Goal: Task Accomplishment & Management: Use online tool/utility

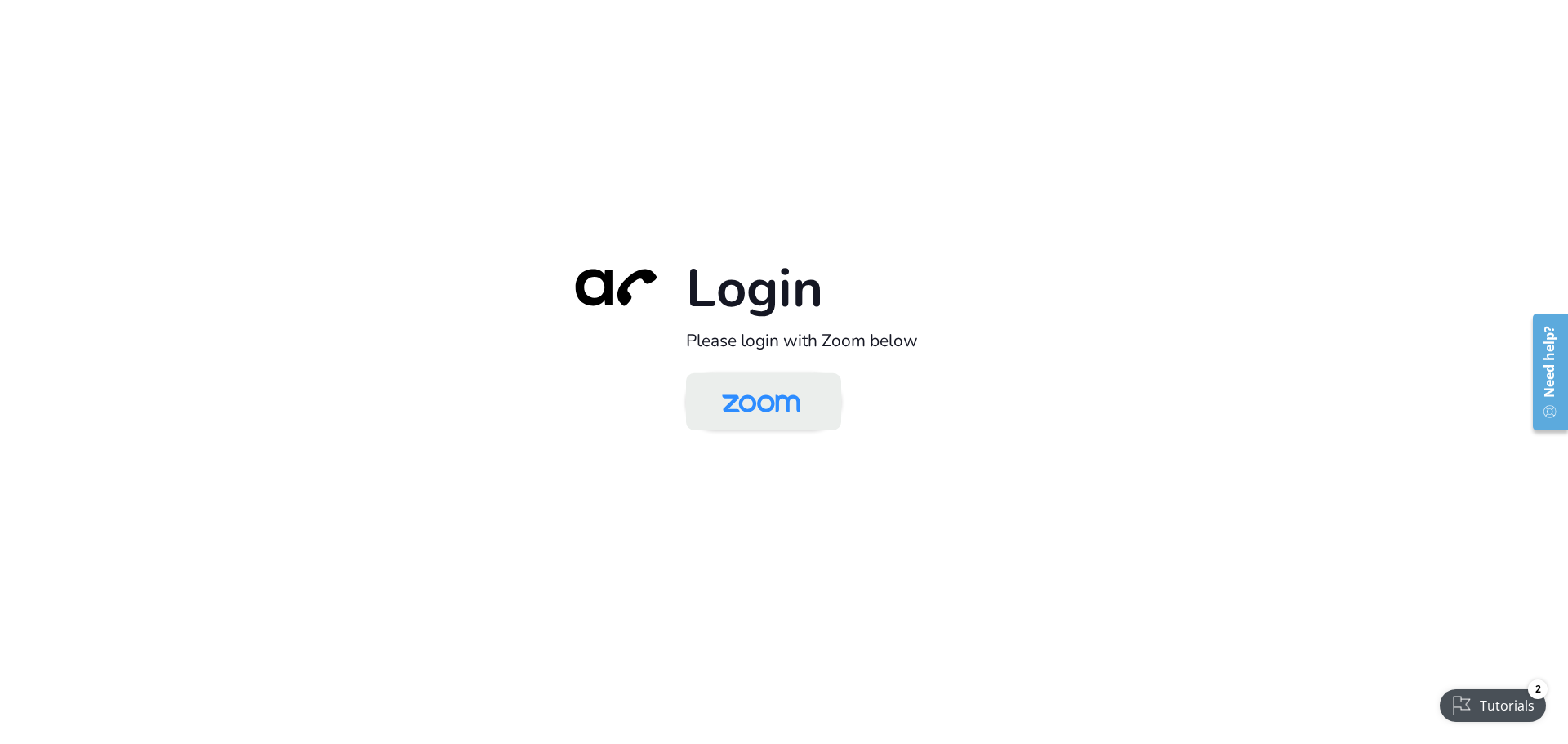
click at [813, 397] on img at bounding box center [761, 403] width 113 height 53
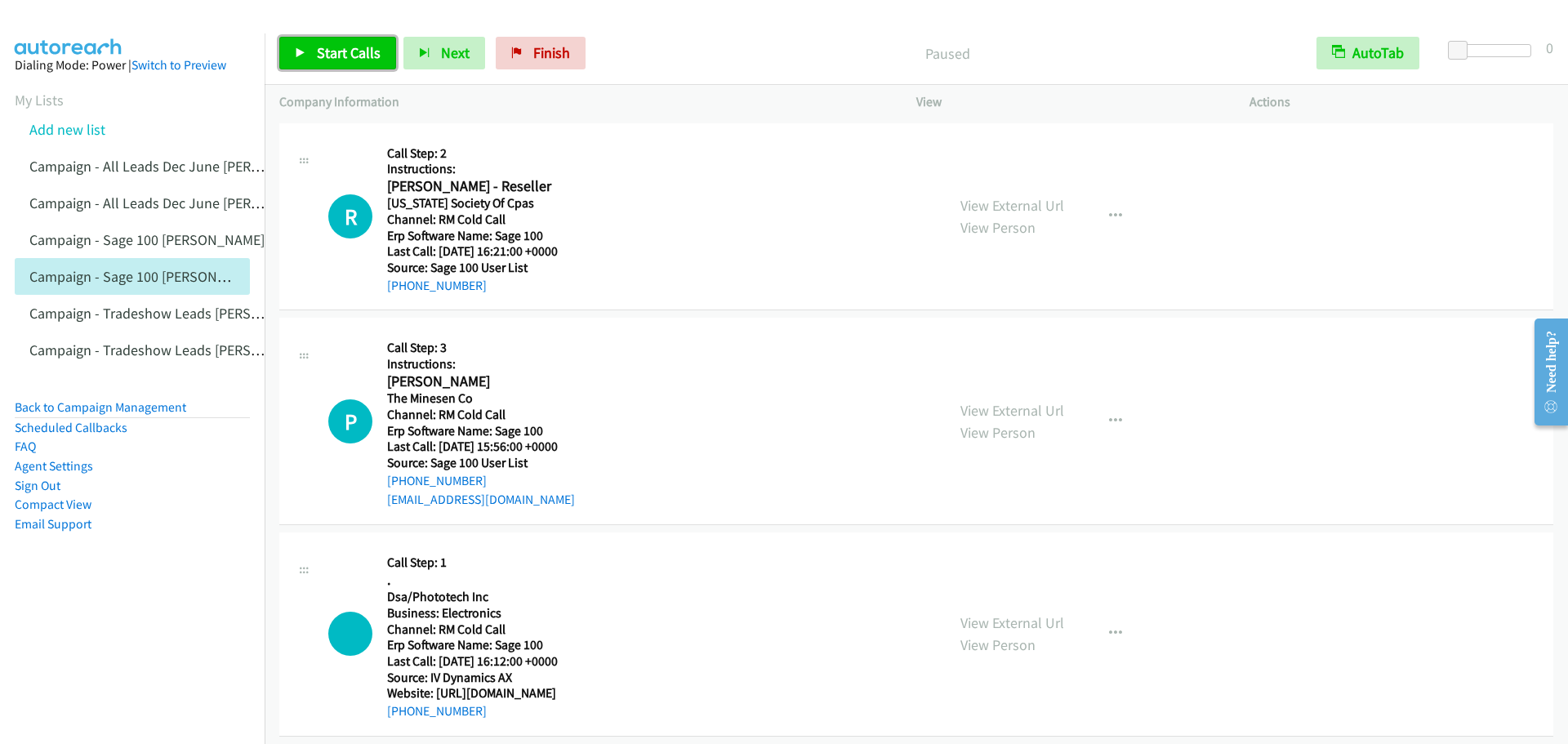
click at [309, 58] on link "Start Calls" at bounding box center [337, 53] width 116 height 33
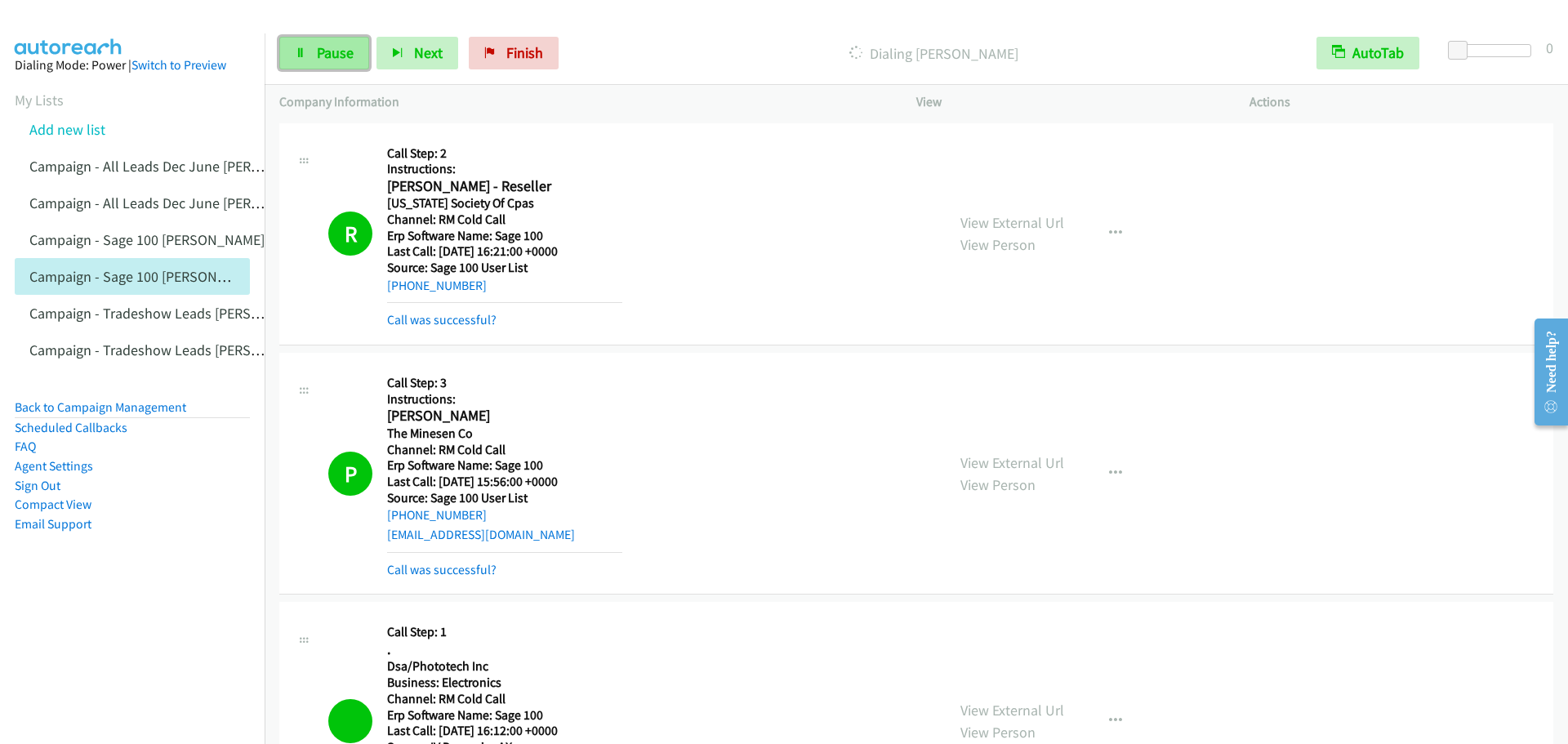
click at [322, 64] on link "Pause" at bounding box center [324, 53] width 90 height 33
drag, startPoint x: 335, startPoint y: 51, endPoint x: 301, endPoint y: 101, distance: 60.5
click at [337, 51] on span "Start Calls" at bounding box center [349, 53] width 64 height 19
click at [315, 41] on link "Pause" at bounding box center [324, 53] width 90 height 33
click at [342, 65] on link "Start Calls" at bounding box center [337, 53] width 116 height 33
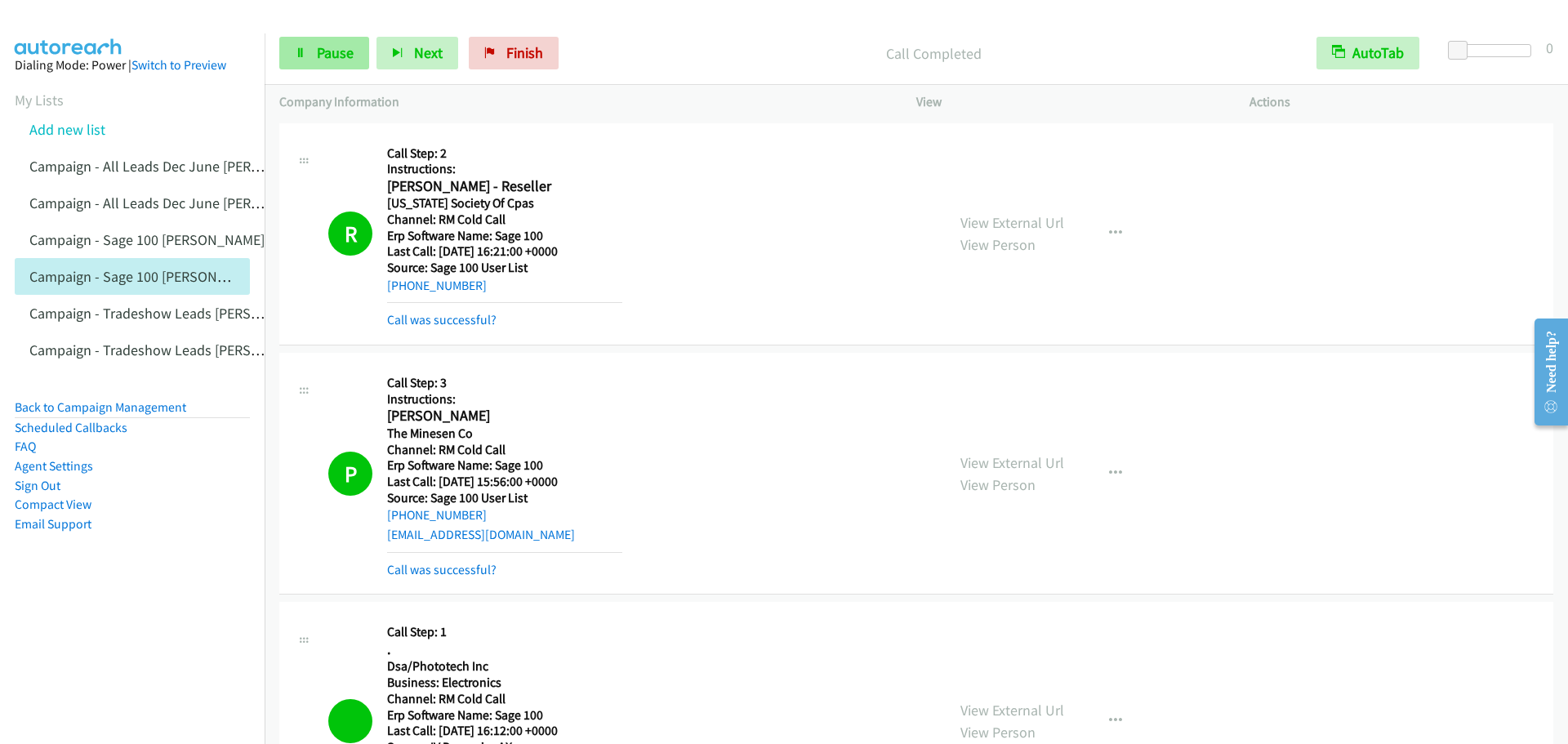
click at [334, 62] on link "Pause" at bounding box center [324, 53] width 90 height 33
click at [349, 61] on span "Start Calls" at bounding box center [349, 53] width 64 height 19
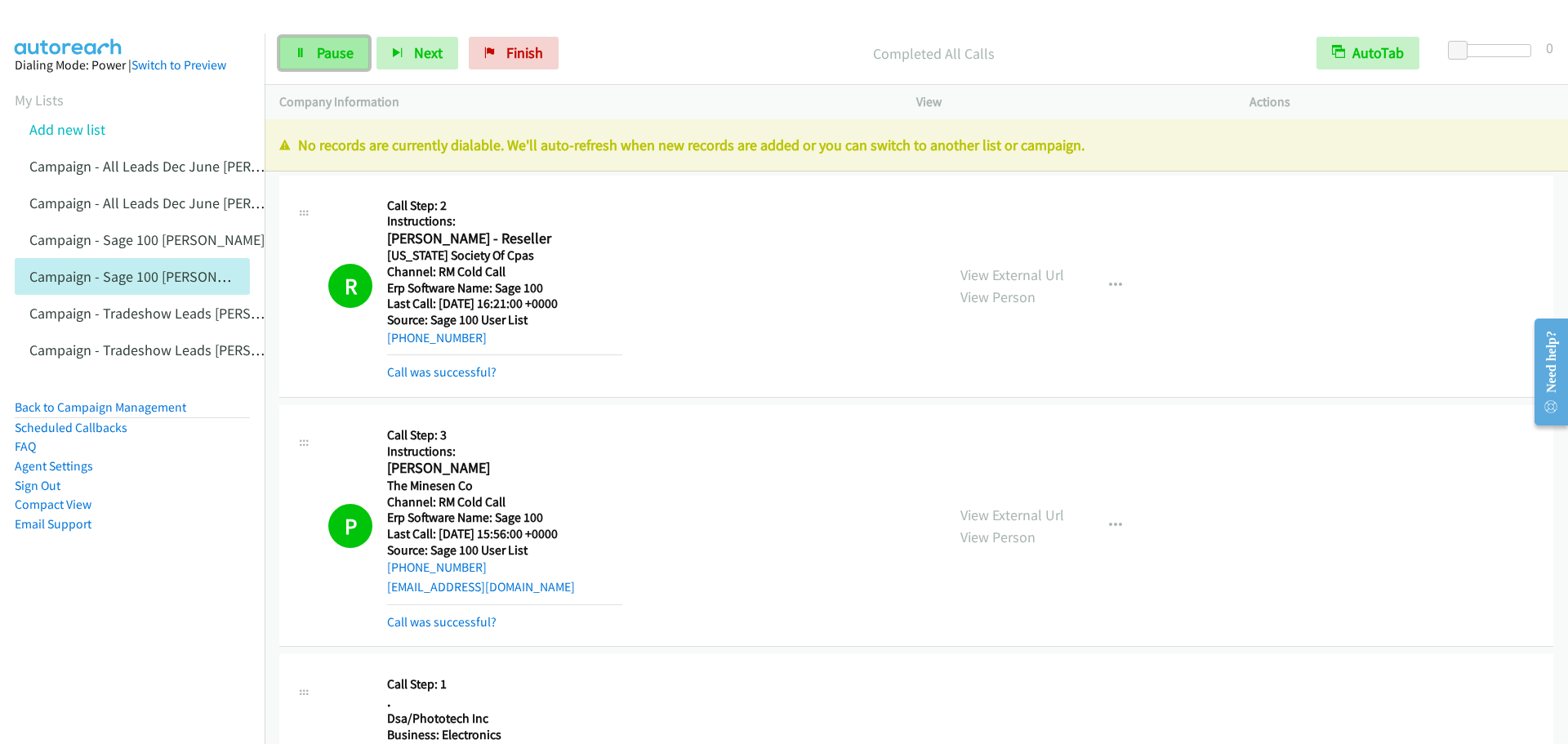
click at [356, 52] on link "Pause" at bounding box center [324, 53] width 90 height 33
click at [355, 63] on link "Start Calls" at bounding box center [337, 53] width 116 height 33
click at [117, 313] on link "Campaign - Tradeshow Leads [PERSON_NAME]" at bounding box center [173, 313] width 288 height 19
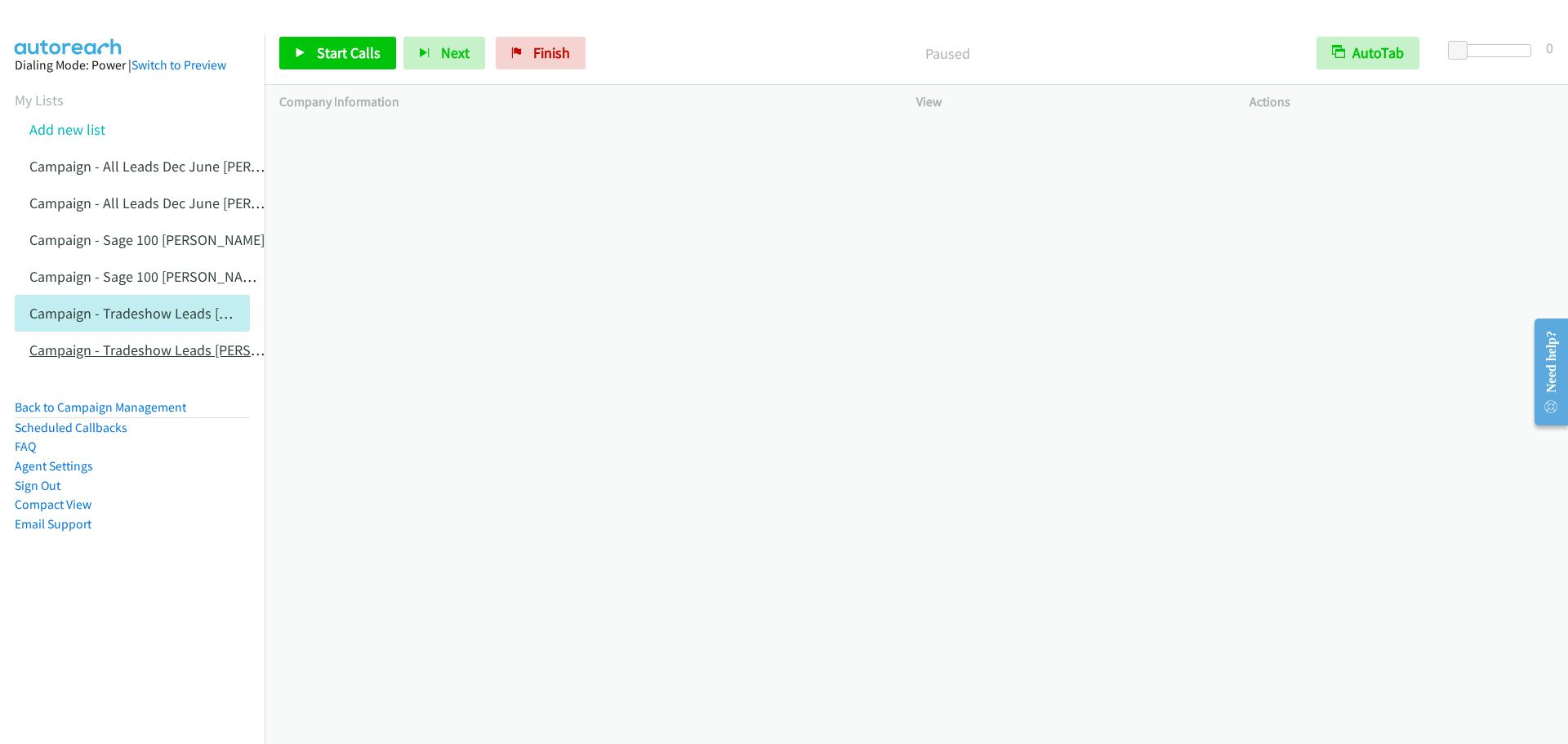
click at [93, 348] on link "Campaign - Tradeshow Leads [PERSON_NAME] Cloned" at bounding box center [197, 350] width 335 height 19
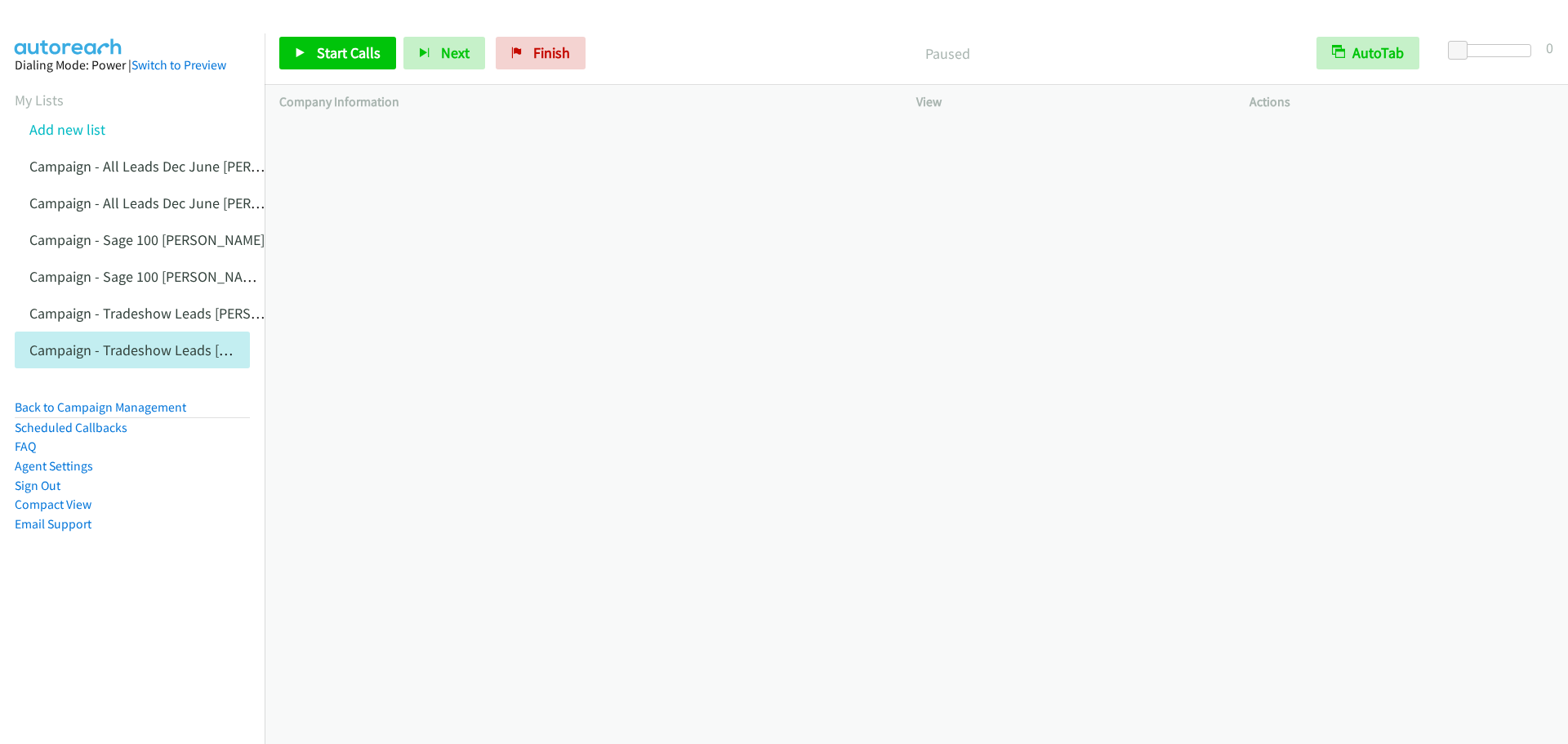
click at [107, 265] on li "Campaign - Sage 100 [PERSON_NAME] Cloned" at bounding box center [147, 276] width 265 height 37
click at [145, 271] on link "Campaign - Sage 100 [PERSON_NAME] Cloned" at bounding box center [171, 277] width 283 height 19
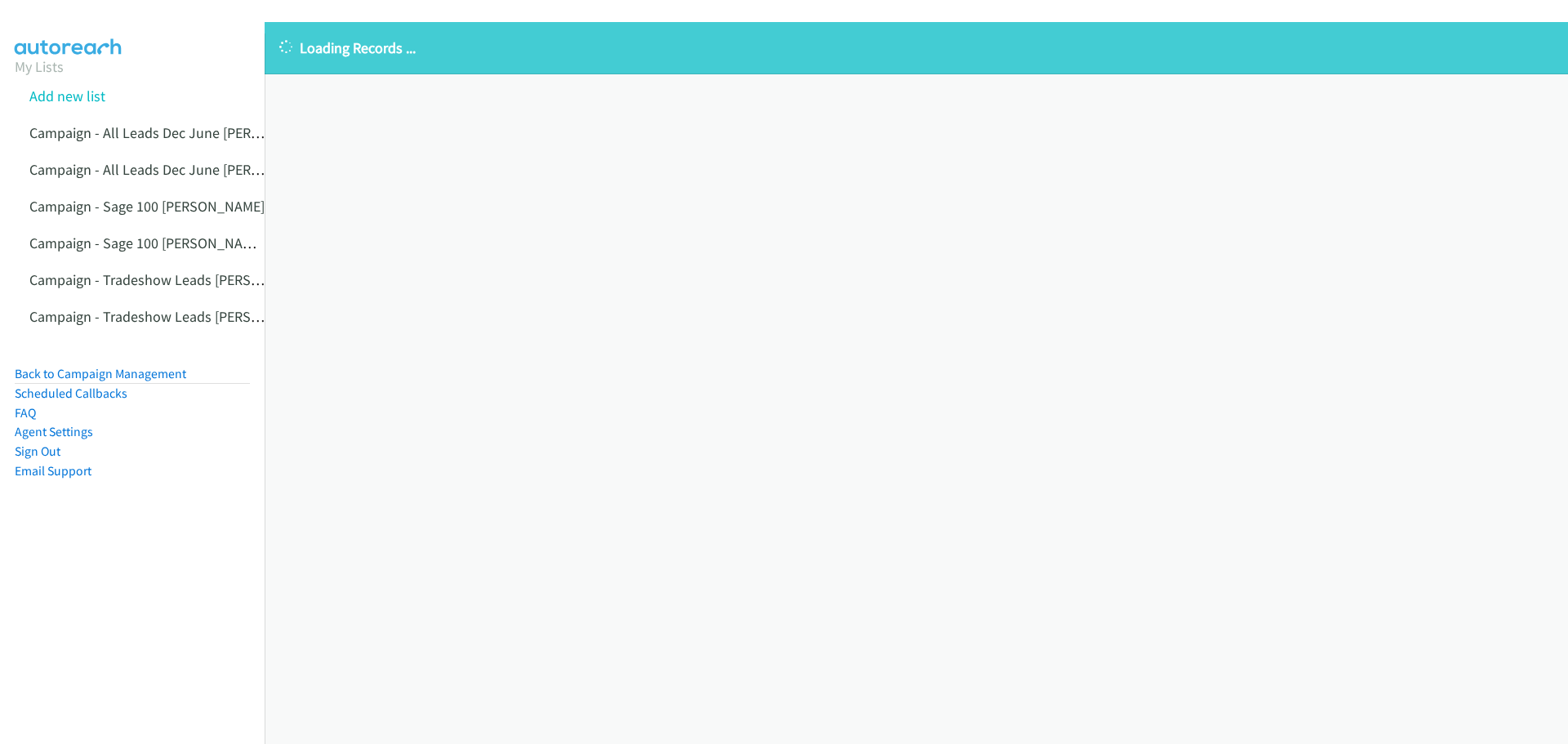
click at [150, 242] on link "Campaign - Sage 100 [PERSON_NAME] Cloned" at bounding box center [171, 243] width 283 height 19
drag, startPoint x: 74, startPoint y: 186, endPoint x: 119, endPoint y: 172, distance: 47.1
click at [77, 186] on li "Campaign - All Leads Dec June [PERSON_NAME] Cloned" at bounding box center [147, 169] width 265 height 37
click at [119, 172] on link "Campaign - All Leads Dec June [PERSON_NAME] Cloned" at bounding box center [201, 170] width 344 height 19
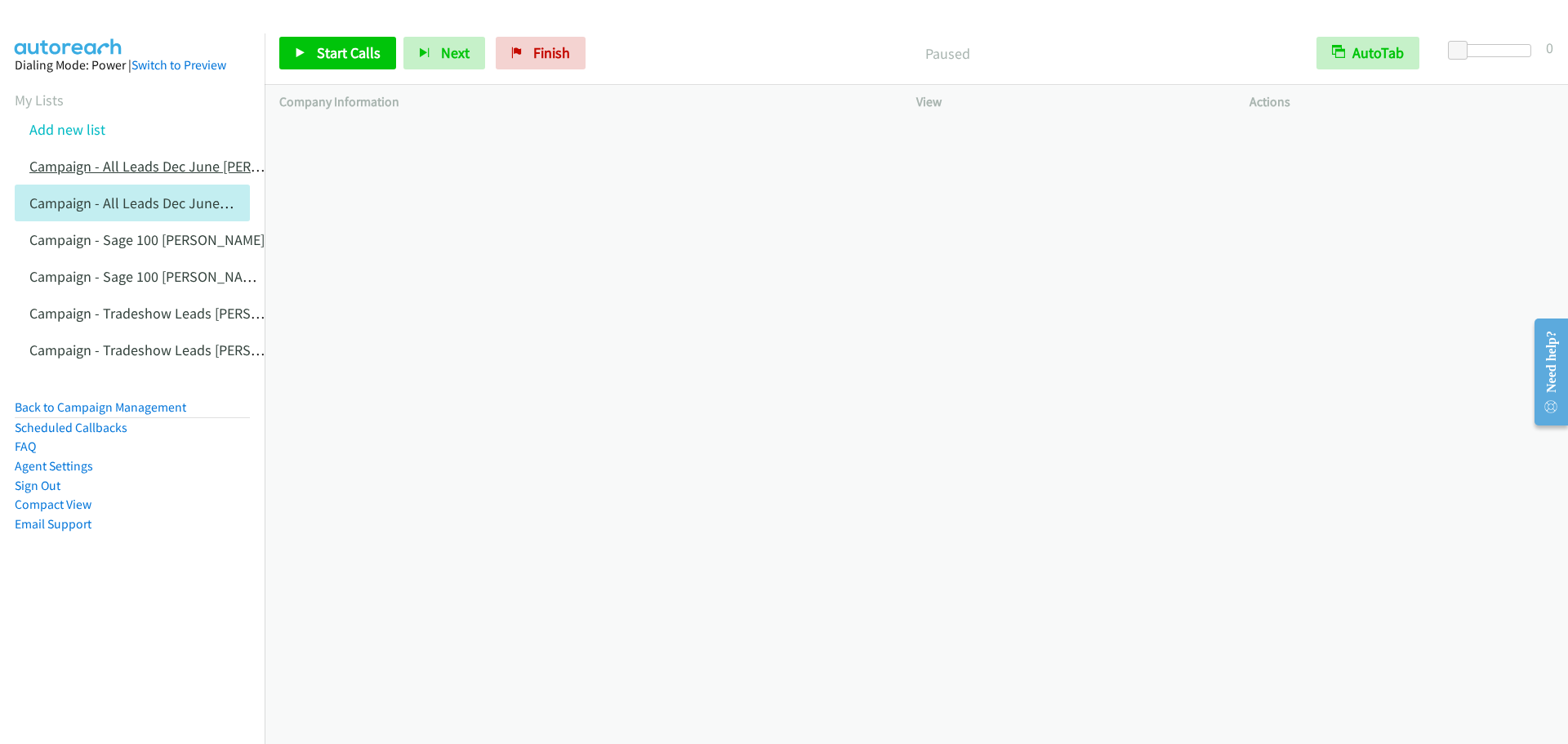
click at [89, 163] on link "Campaign - All Leads Dec June [PERSON_NAME]" at bounding box center [178, 166] width 297 height 19
